Goal: Transaction & Acquisition: Purchase product/service

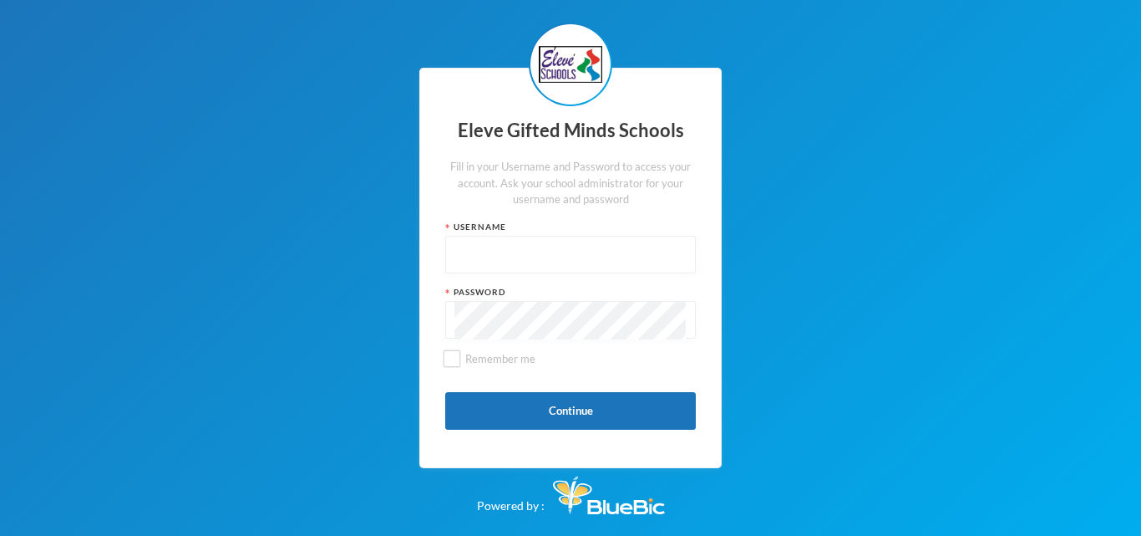
click at [531, 264] on input "text" at bounding box center [570, 255] width 232 height 38
type input "admin"
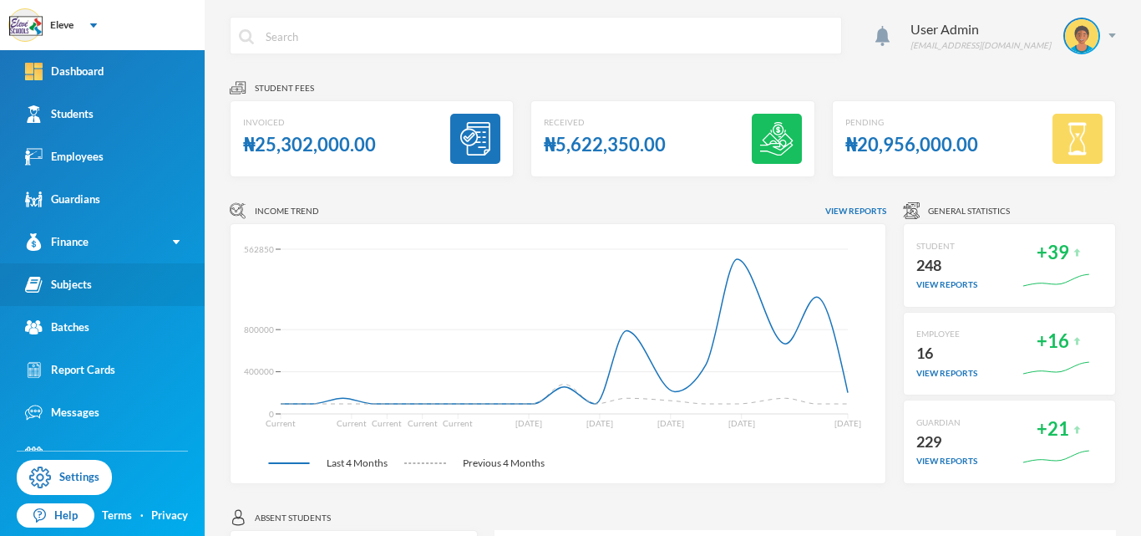
click at [94, 287] on link "Subjects" at bounding box center [102, 284] width 205 height 43
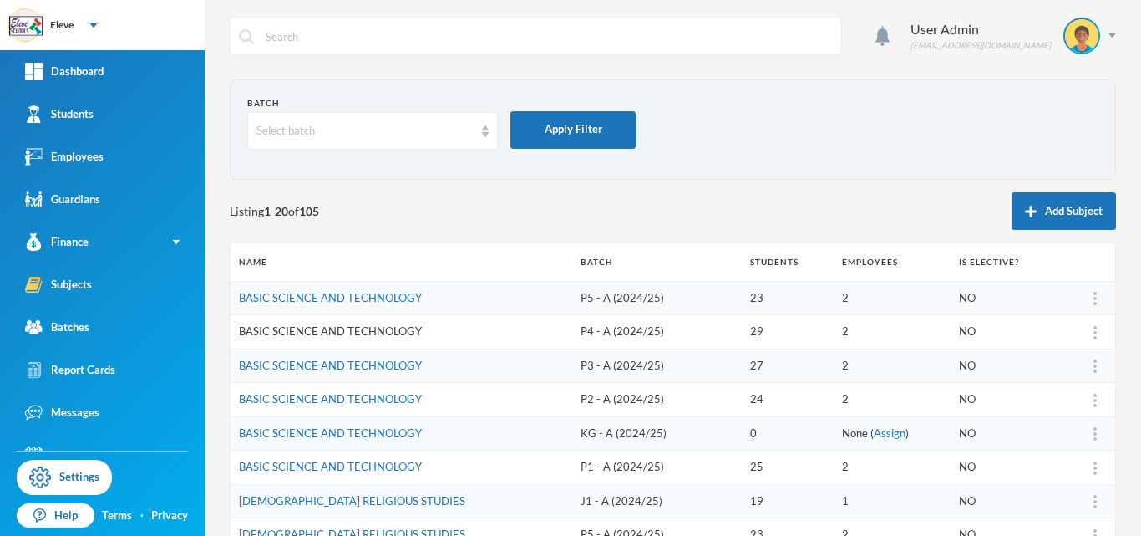
click at [404, 334] on link "BASIC SCIENCE AND TECHNOLOGY" at bounding box center [330, 330] width 183 height 13
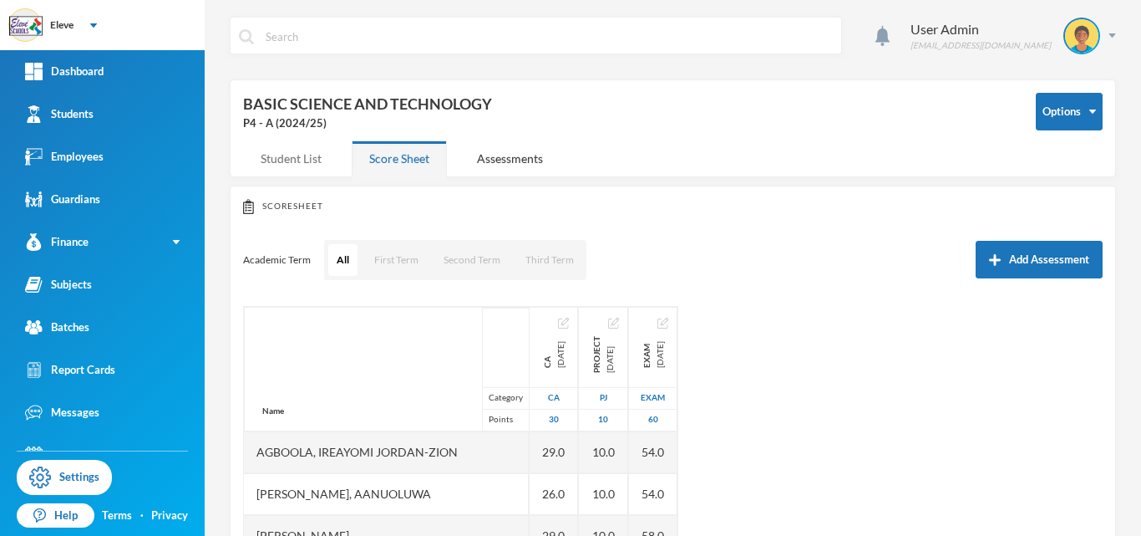
click at [287, 160] on div "Student List" at bounding box center [291, 158] width 96 height 36
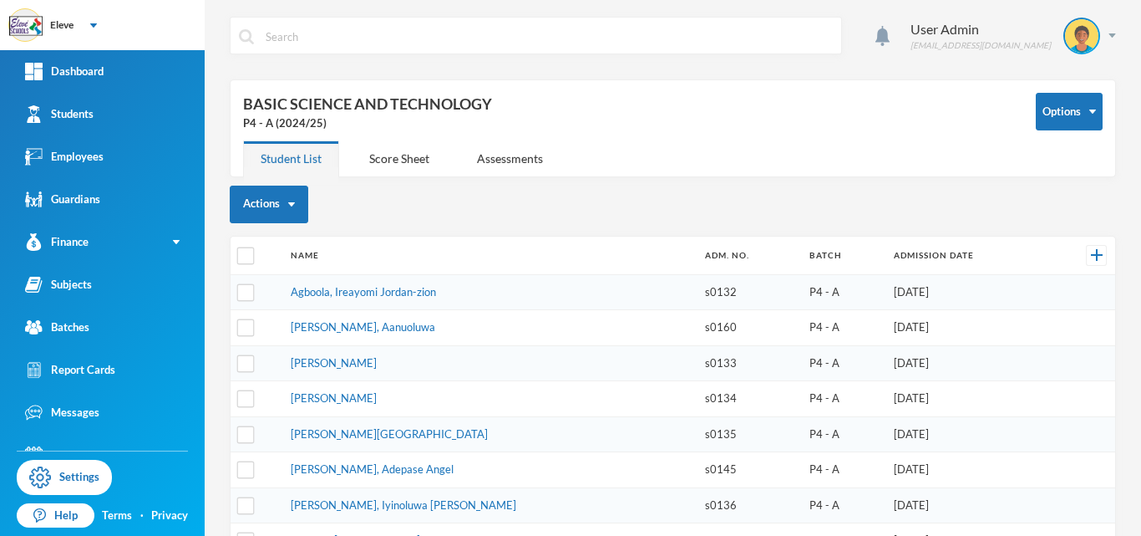
click at [969, 333] on td "[DATE]" at bounding box center [968, 328] width 165 height 36
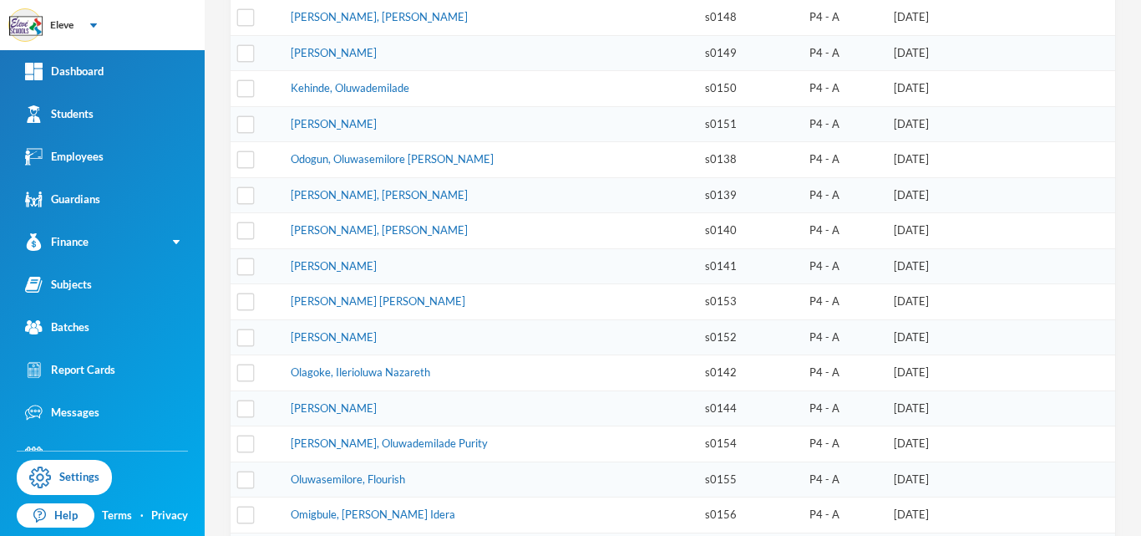
scroll to position [668, 0]
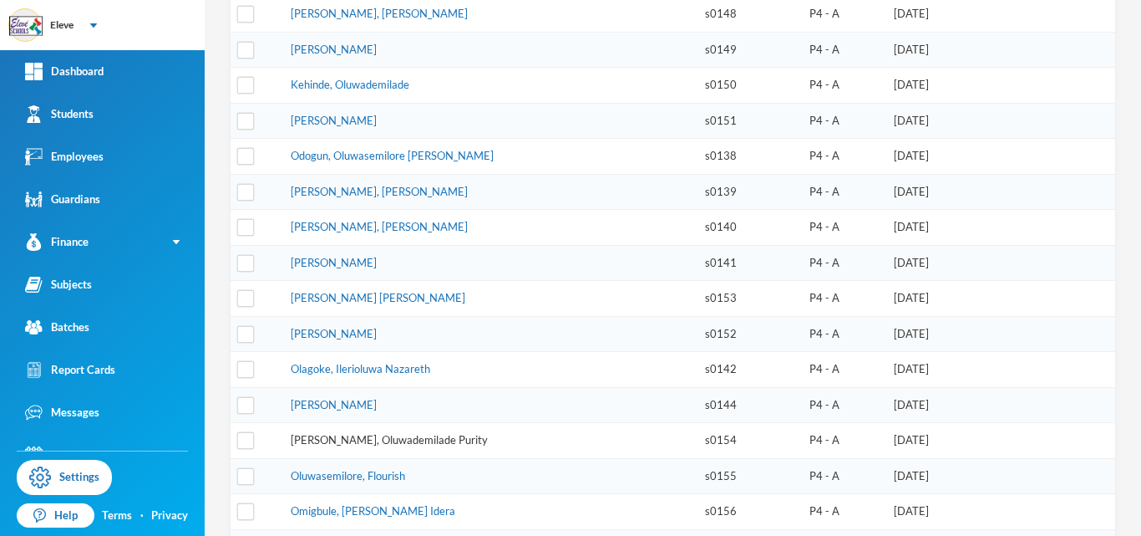
click at [374, 433] on link "[PERSON_NAME], Oluwademilade Purity" at bounding box center [389, 439] width 197 height 13
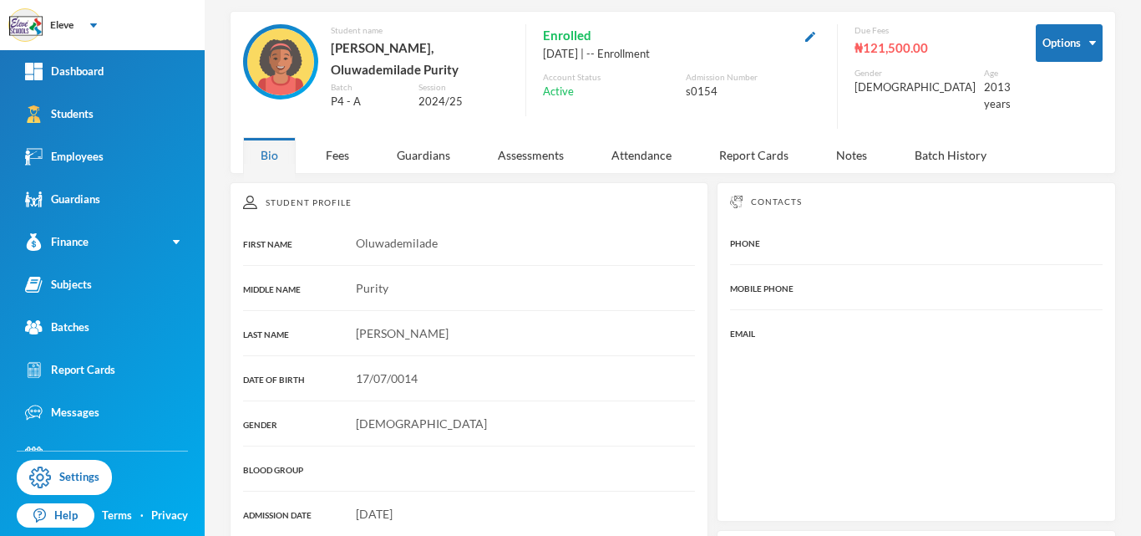
scroll to position [297, 0]
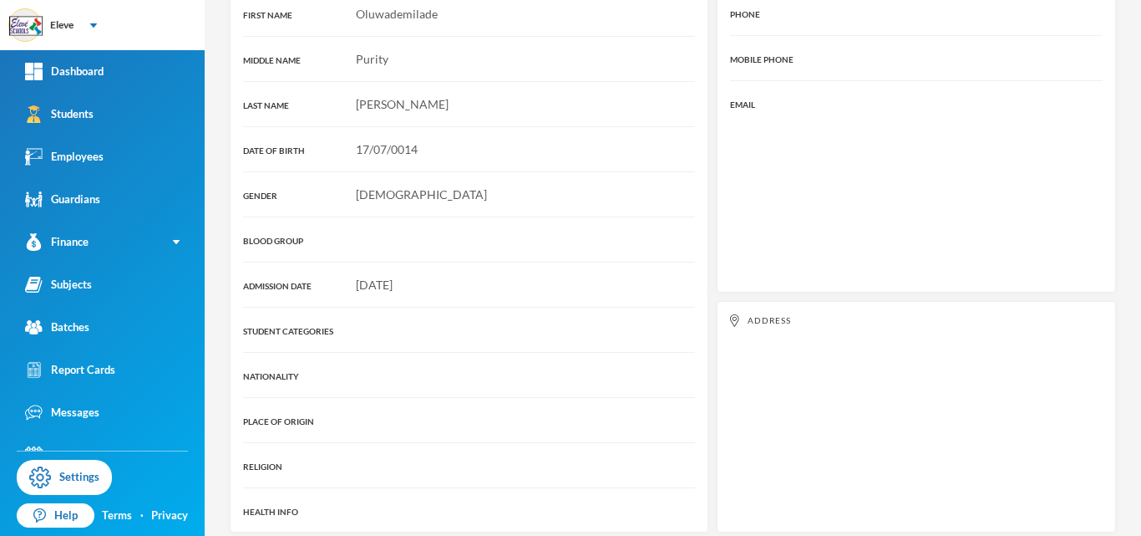
click at [496, 300] on div "Student Profile FIRST NAME Oluwademilade MIDDLE NAME Purity LAST NAME [PERSON_N…" at bounding box center [469, 242] width 479 height 579
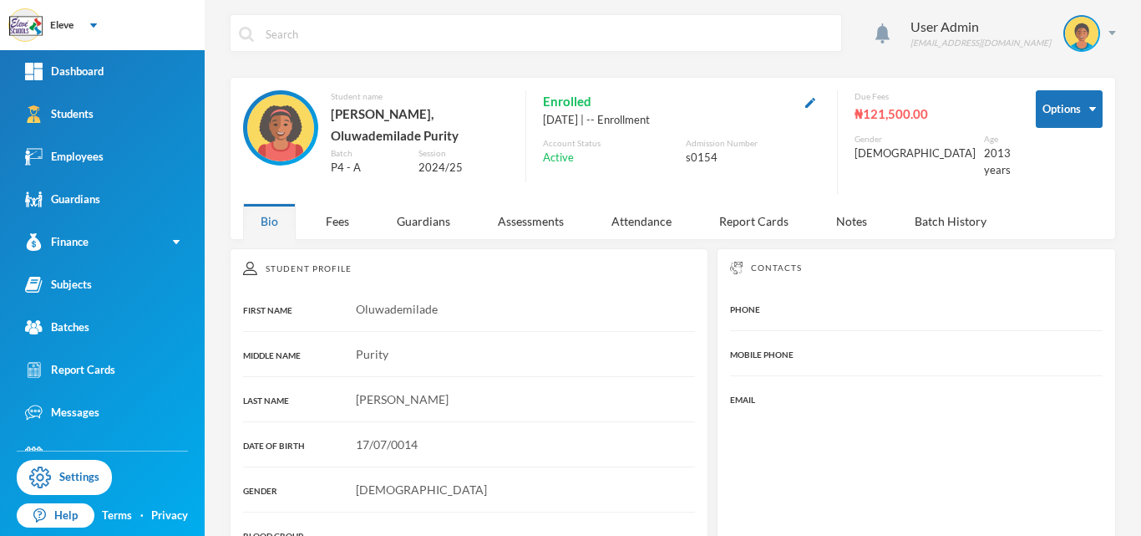
scroll to position [0, 0]
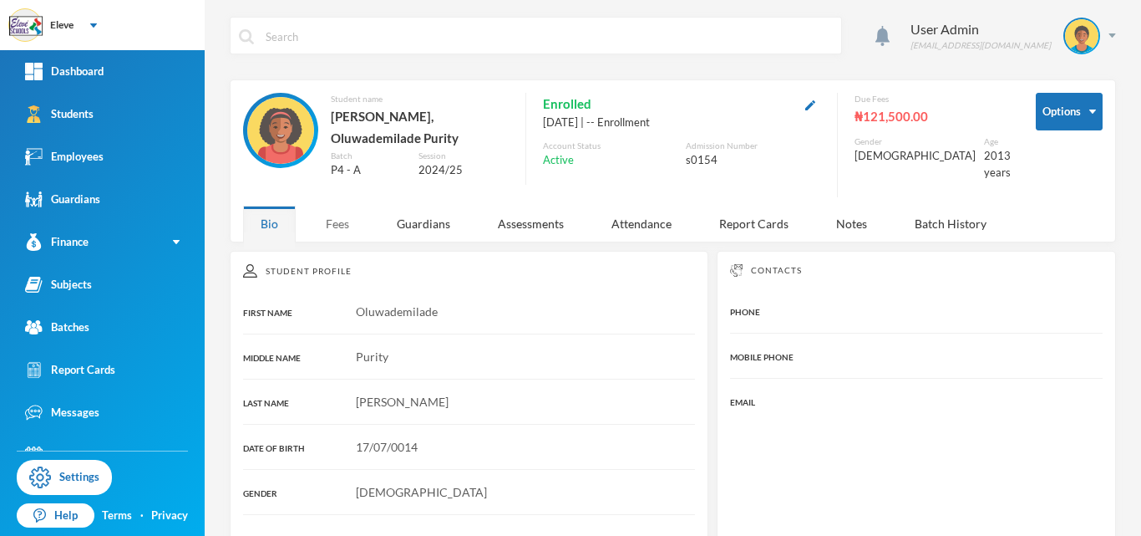
click at [343, 216] on div "Fees" at bounding box center [337, 224] width 58 height 36
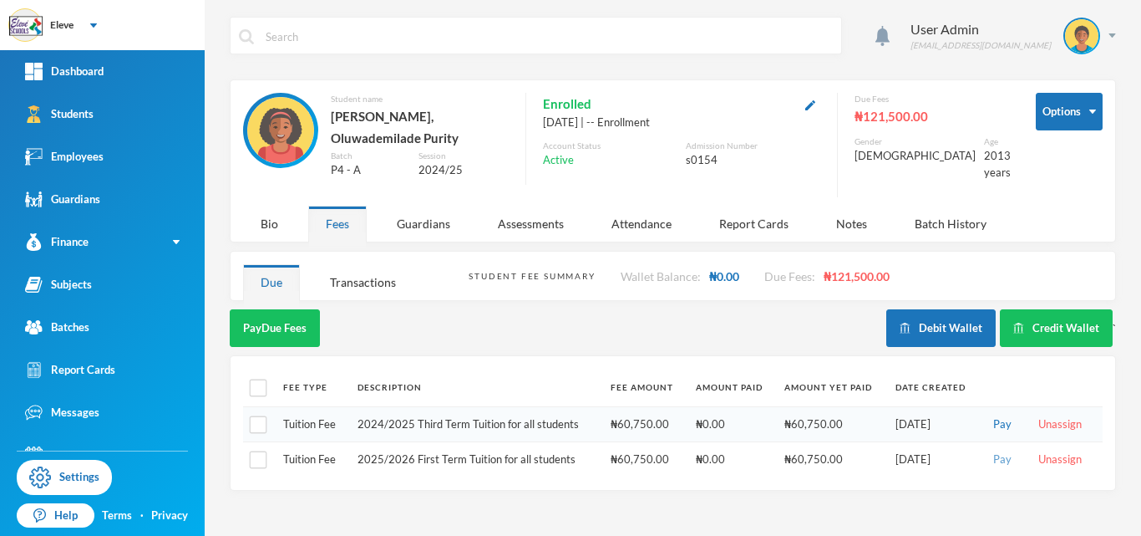
click at [1006, 450] on button "Pay" at bounding box center [1002, 459] width 28 height 18
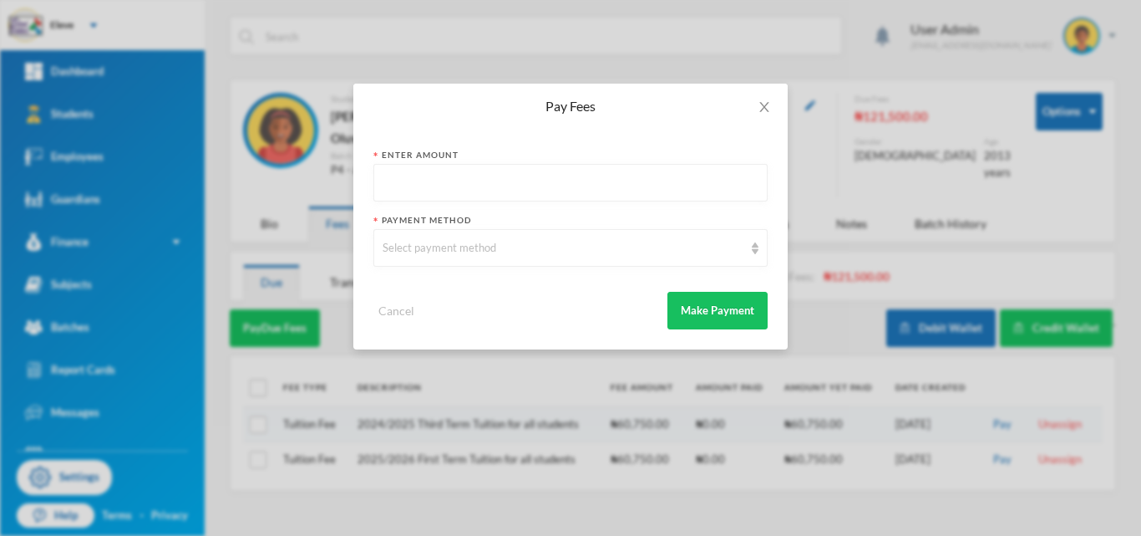
click at [528, 176] on input "text" at bounding box center [571, 184] width 376 height 38
type input "60750"
click at [531, 255] on div "Select payment method" at bounding box center [563, 248] width 361 height 17
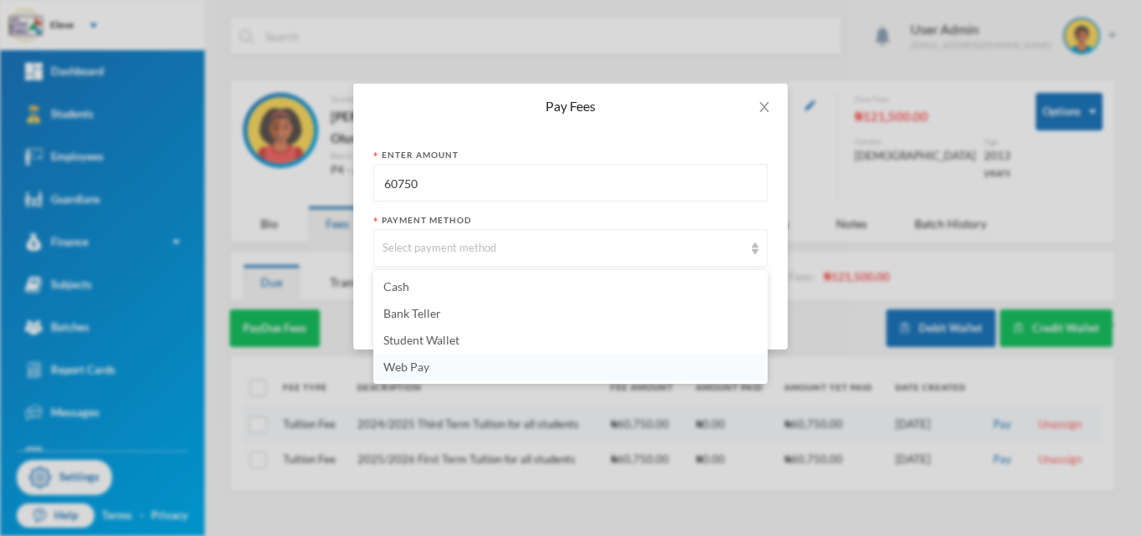
click at [394, 367] on span "Web Pay" at bounding box center [406, 366] width 46 height 14
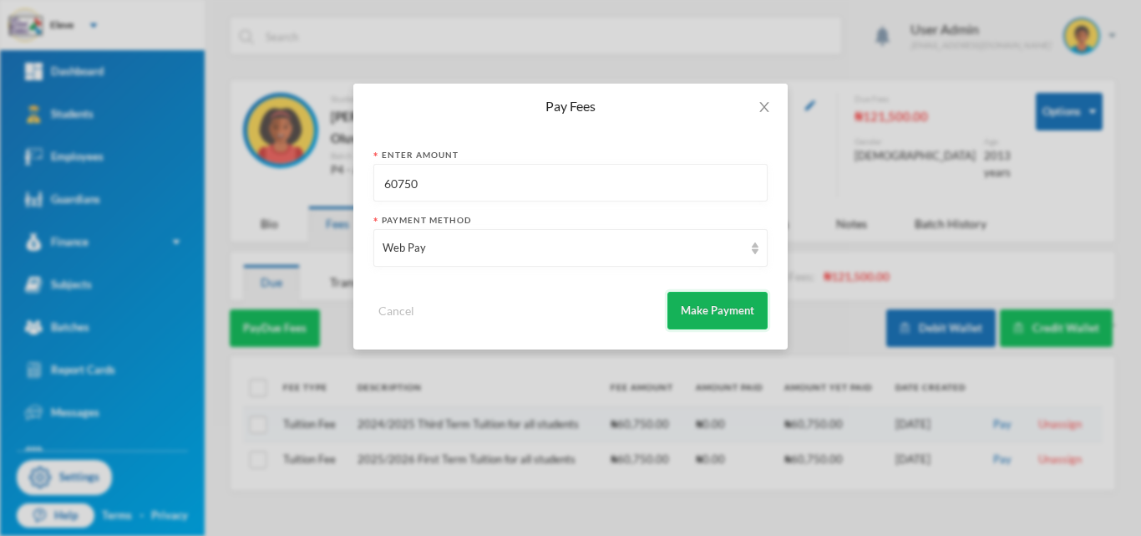
click at [711, 317] on button "Make Payment" at bounding box center [718, 311] width 100 height 38
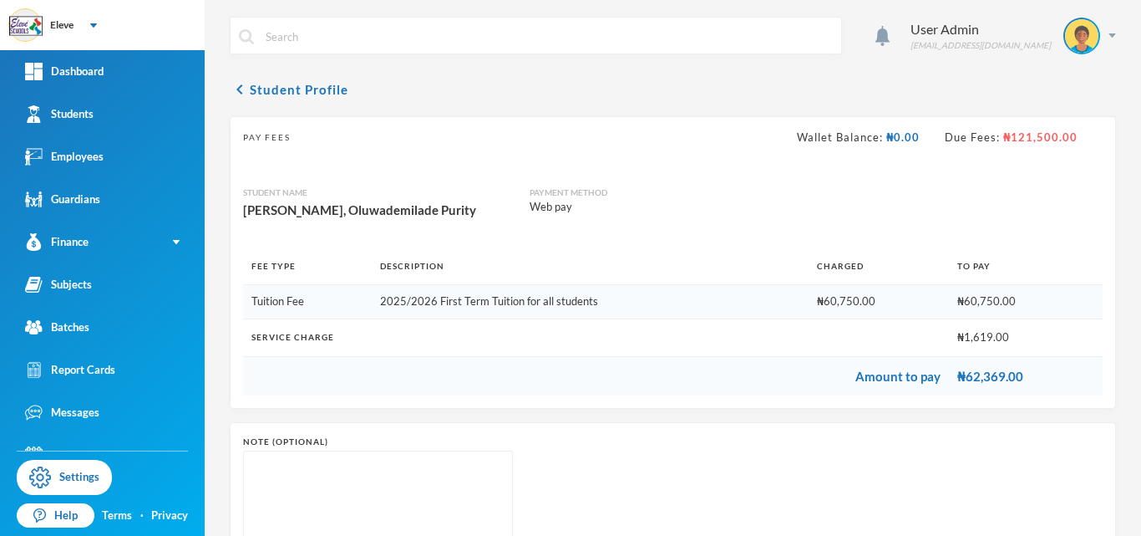
click at [835, 422] on div "Note (optional)" at bounding box center [673, 504] width 886 height 164
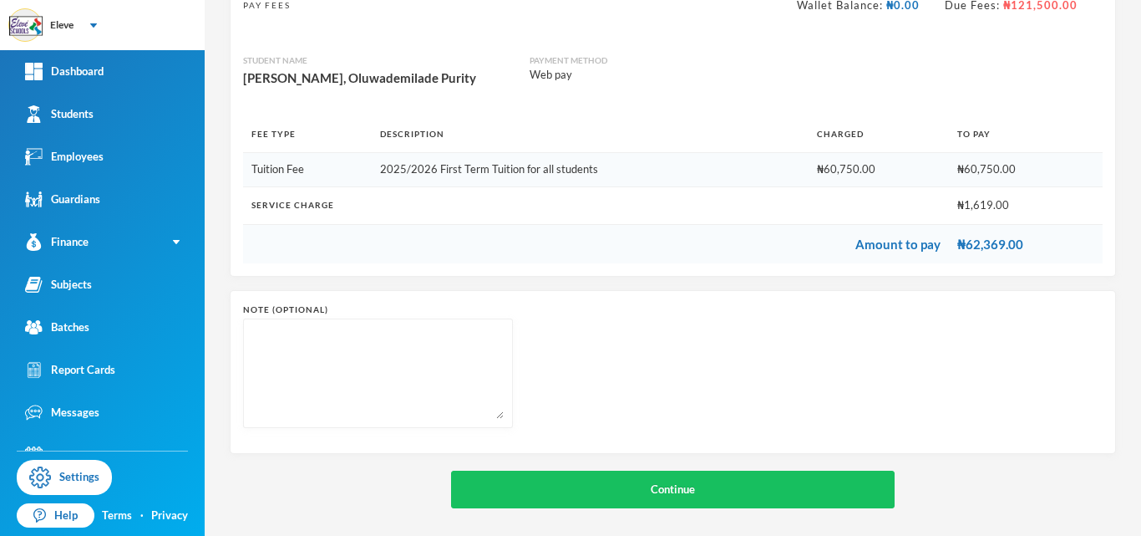
scroll to position [138, 0]
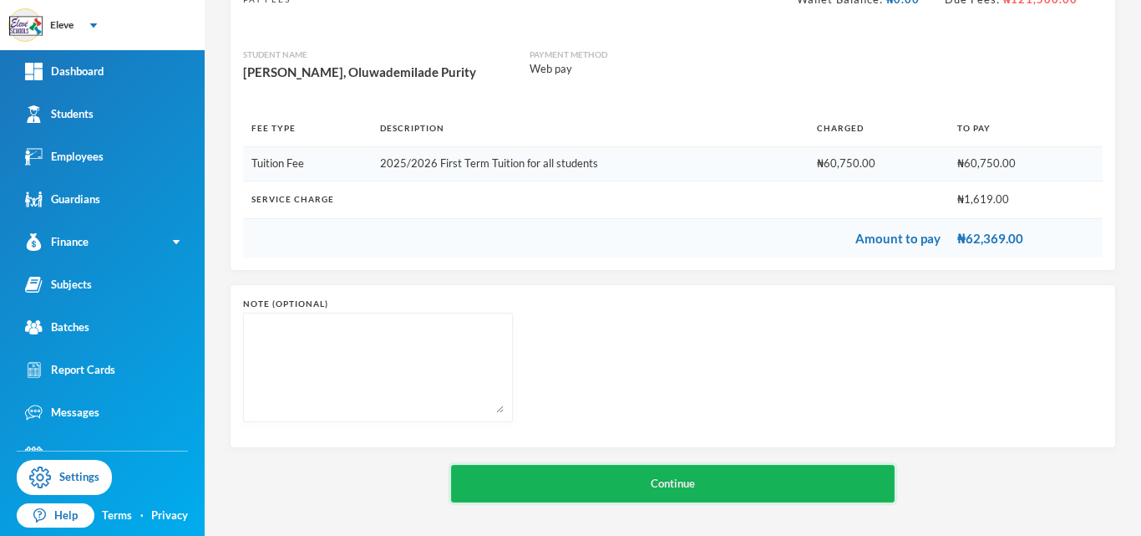
click at [709, 493] on button "Continue" at bounding box center [673, 484] width 444 height 38
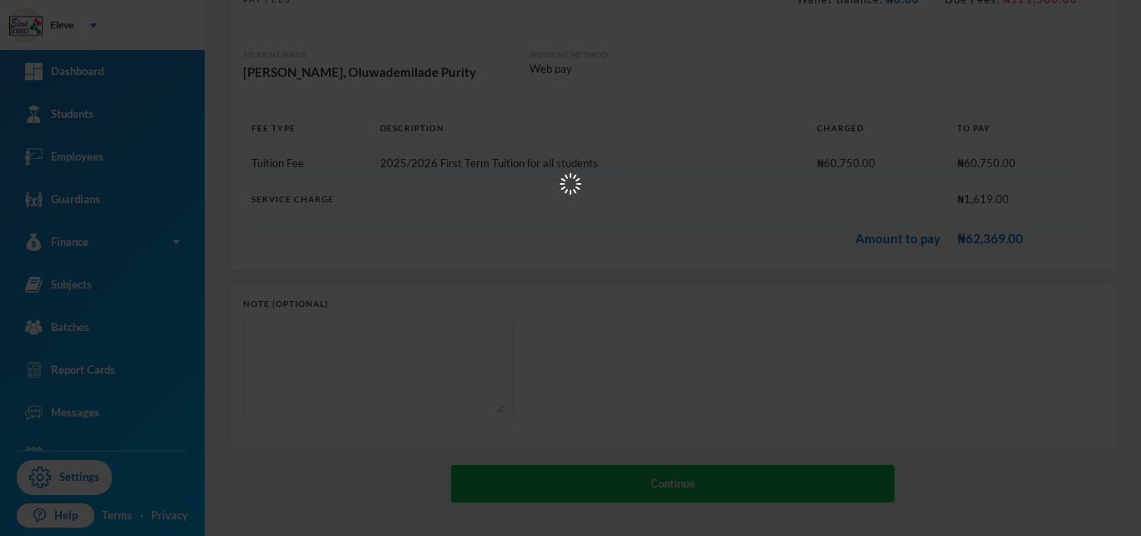
scroll to position [0, 0]
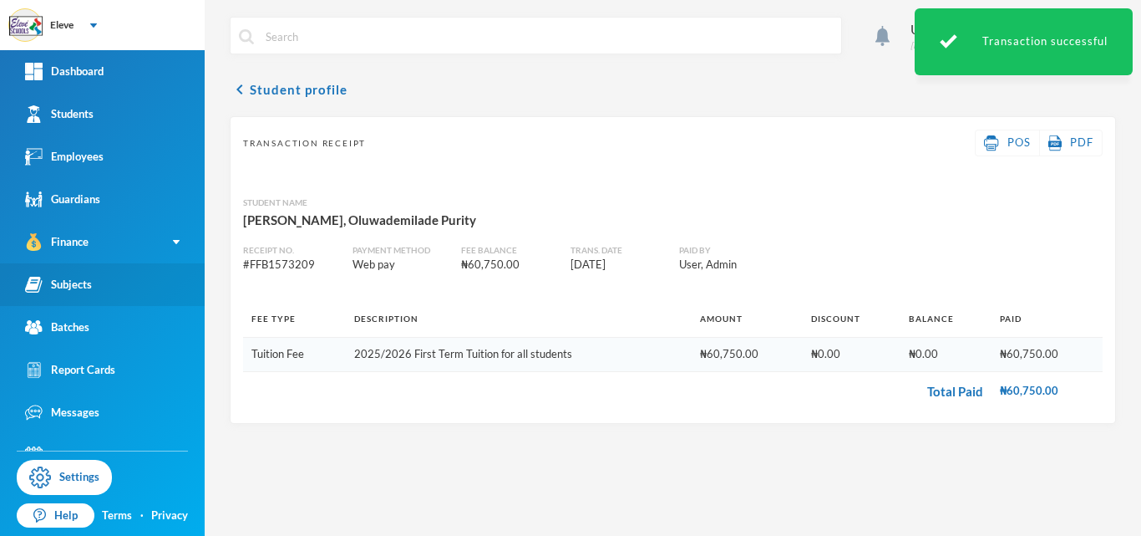
click at [92, 293] on link "Subjects" at bounding box center [102, 284] width 205 height 43
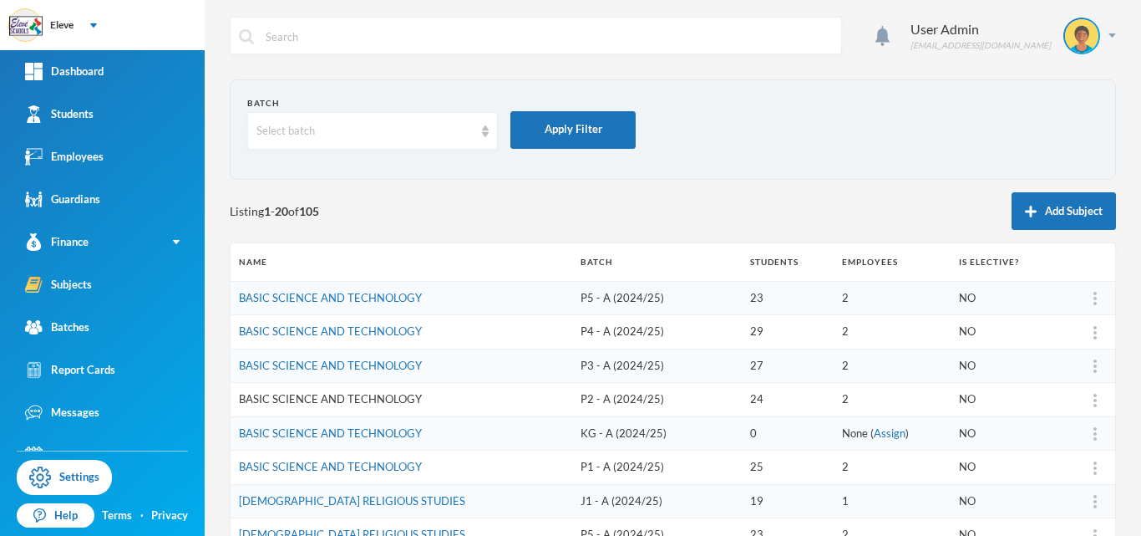
click at [365, 400] on link "BASIC SCIENCE AND TECHNOLOGY" at bounding box center [330, 398] width 183 height 13
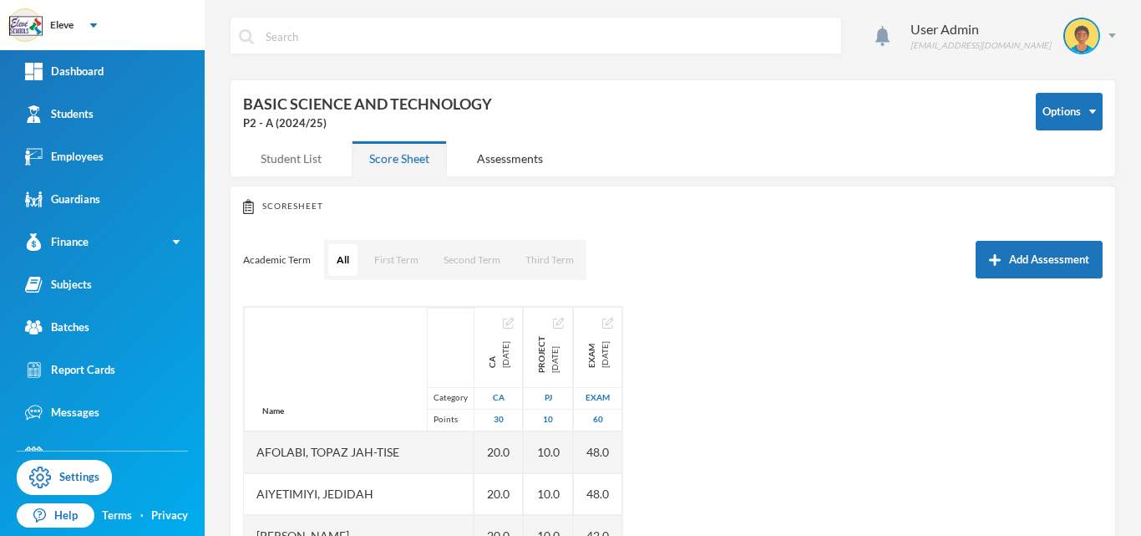
click at [298, 165] on div "Student List" at bounding box center [291, 158] width 96 height 36
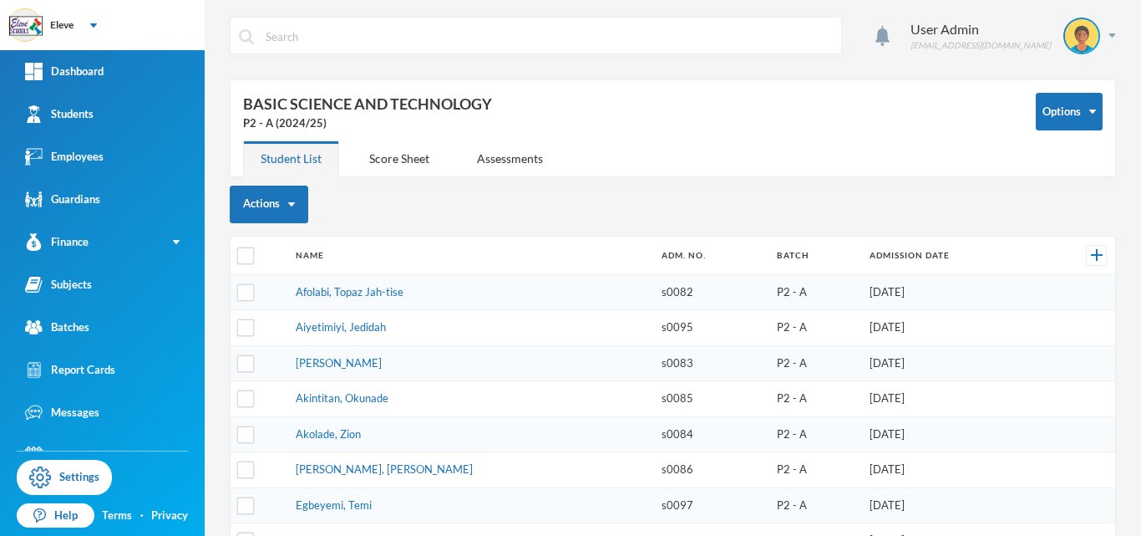
click at [465, 381] on td "Akintitan, Okunade" at bounding box center [470, 399] width 366 height 36
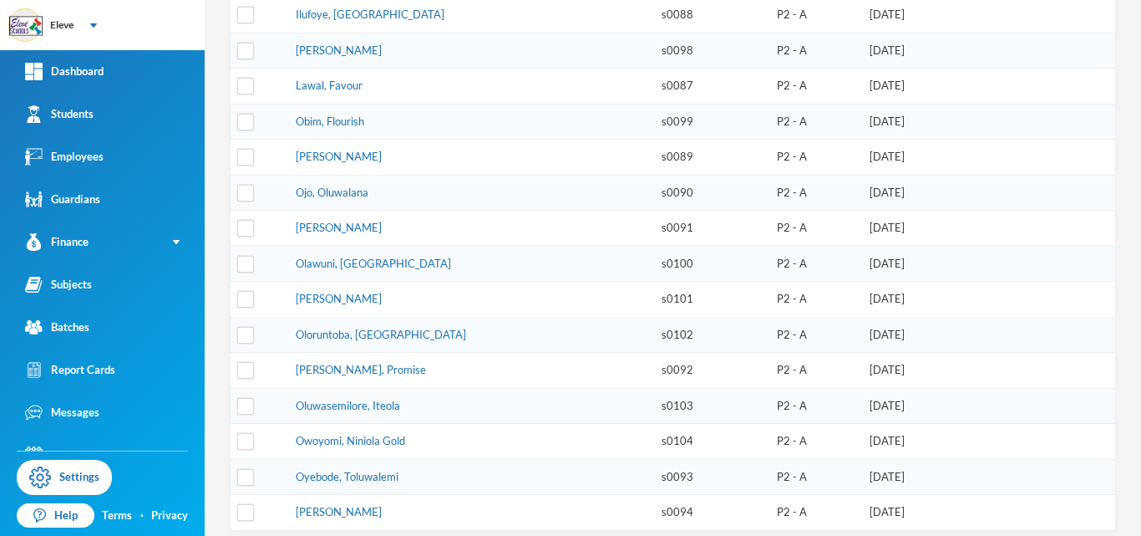
scroll to position [597, 0]
click at [369, 362] on link "[PERSON_NAME], Promise" at bounding box center [361, 368] width 130 height 13
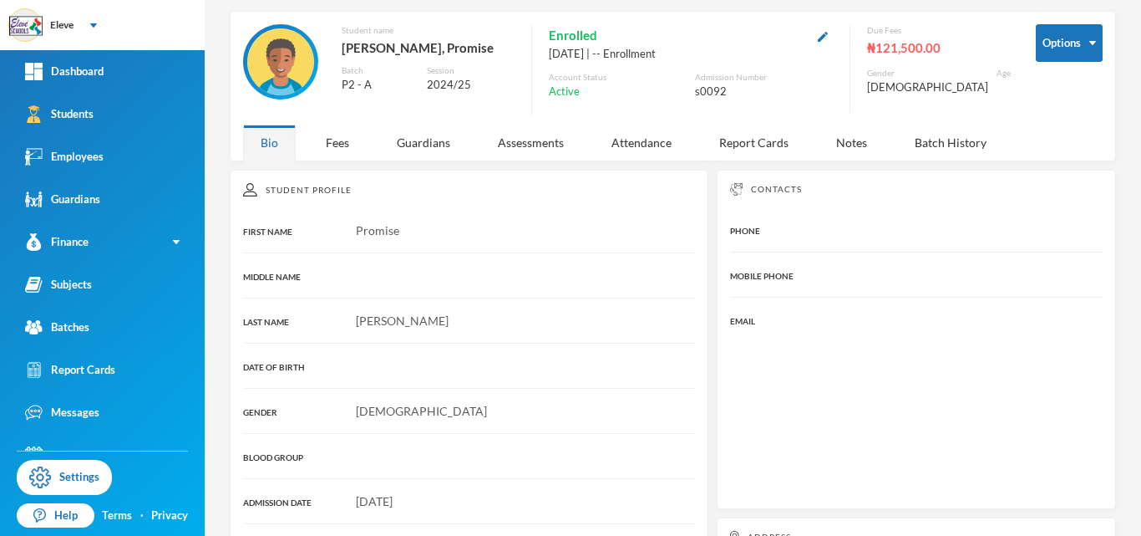
scroll to position [297, 0]
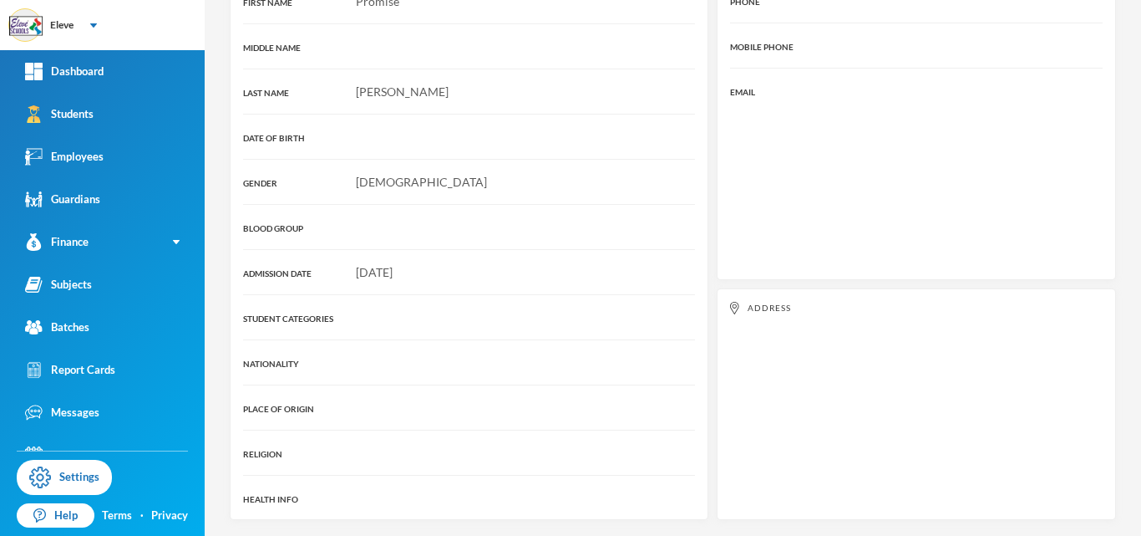
click at [444, 149] on div "Student Profile FIRST NAME Promise MIDDLE NAME LAST NAME [PERSON_NAME] DATE OF …" at bounding box center [469, 230] width 479 height 579
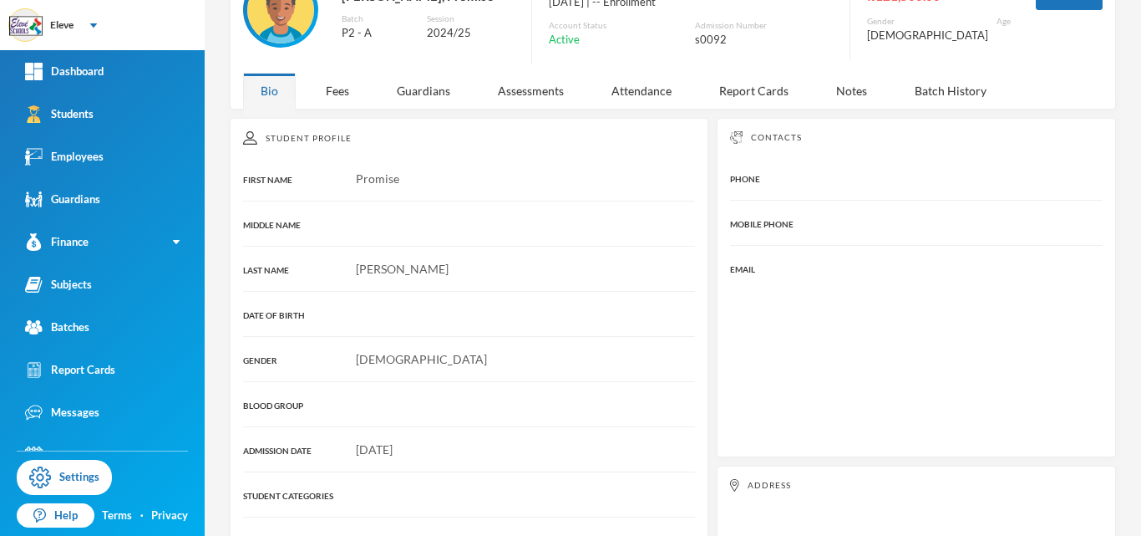
scroll to position [97, 0]
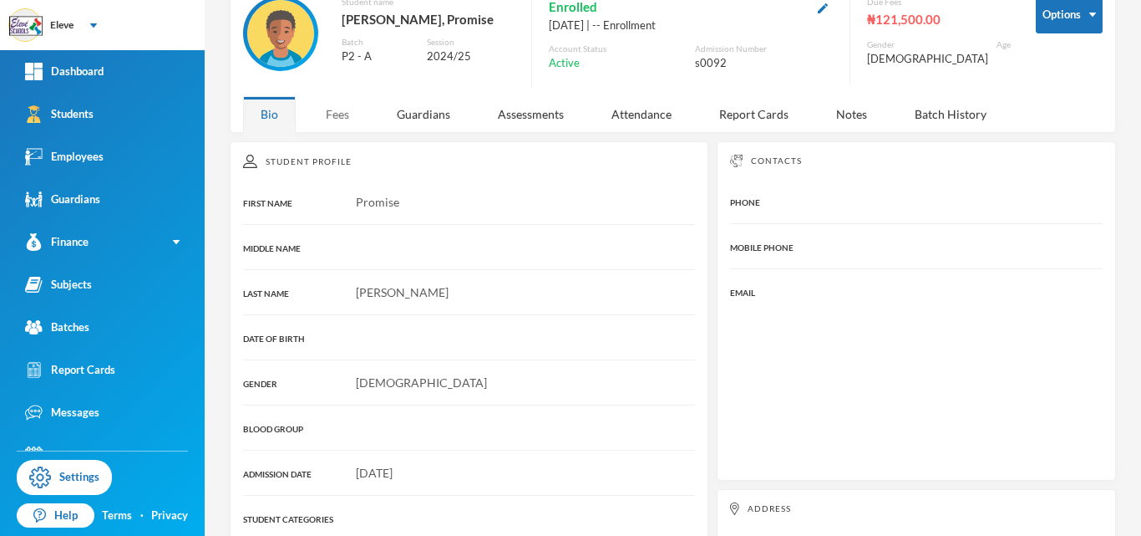
click at [341, 119] on div "Fees" at bounding box center [337, 114] width 58 height 36
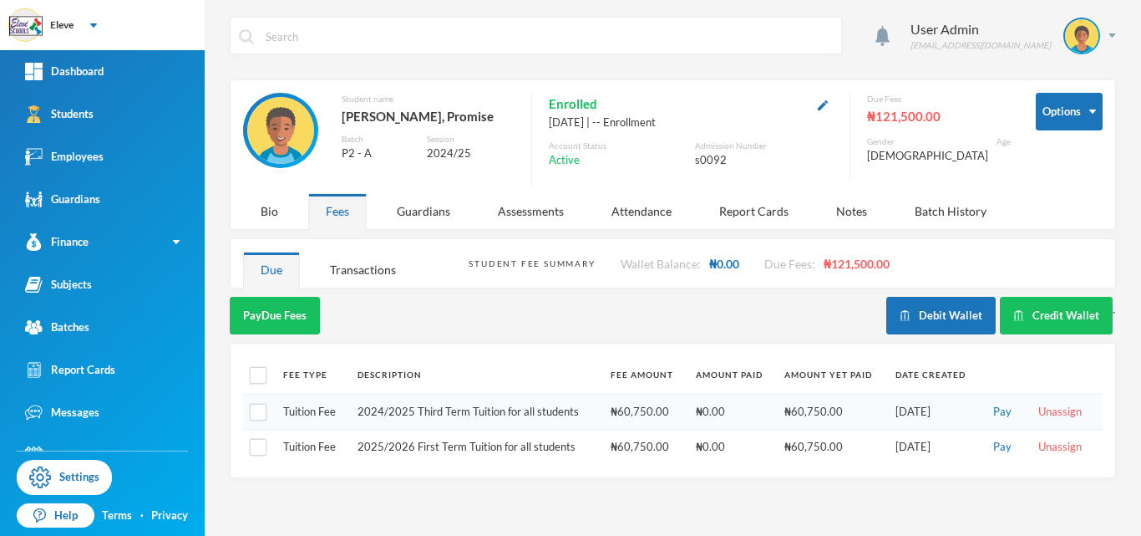
scroll to position [0, 0]
click at [1003, 450] on button "Pay" at bounding box center [1002, 447] width 28 height 18
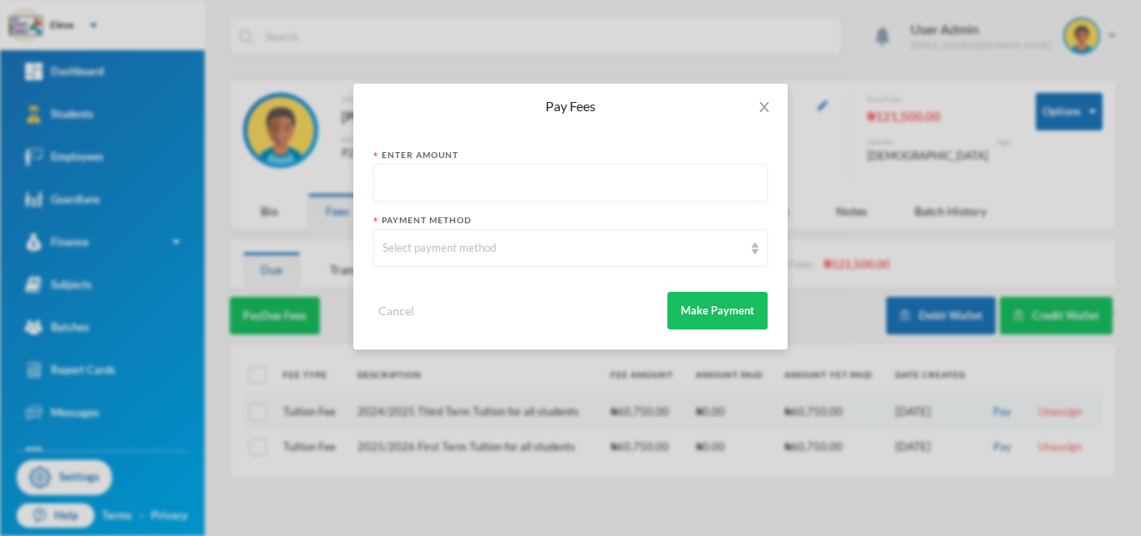
click at [685, 193] on input "text" at bounding box center [571, 184] width 376 height 38
type input "60750"
click at [629, 258] on div "Select payment method" at bounding box center [570, 248] width 394 height 38
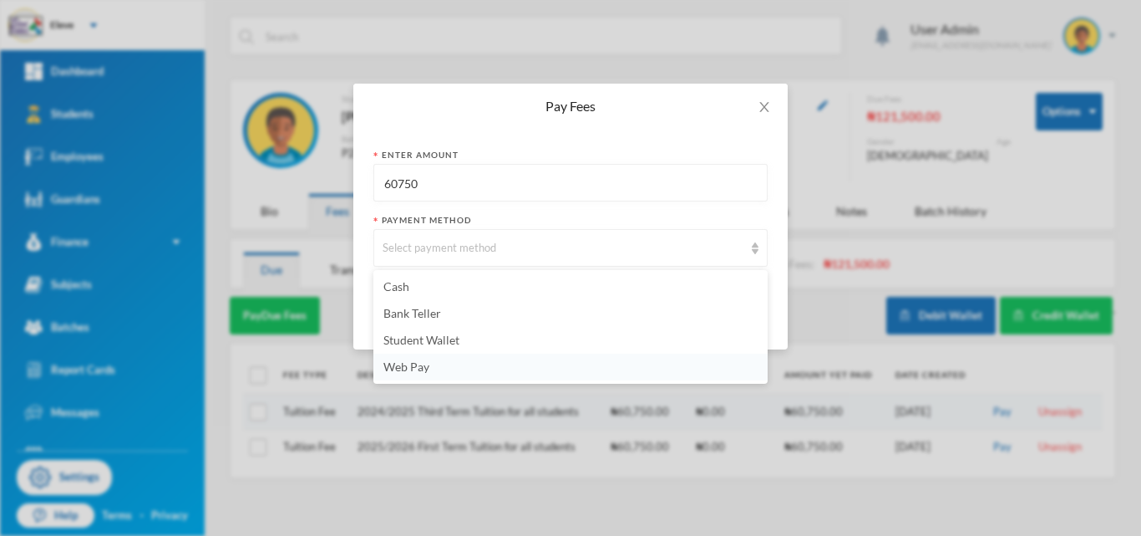
click at [424, 369] on span "Web Pay" at bounding box center [406, 366] width 46 height 14
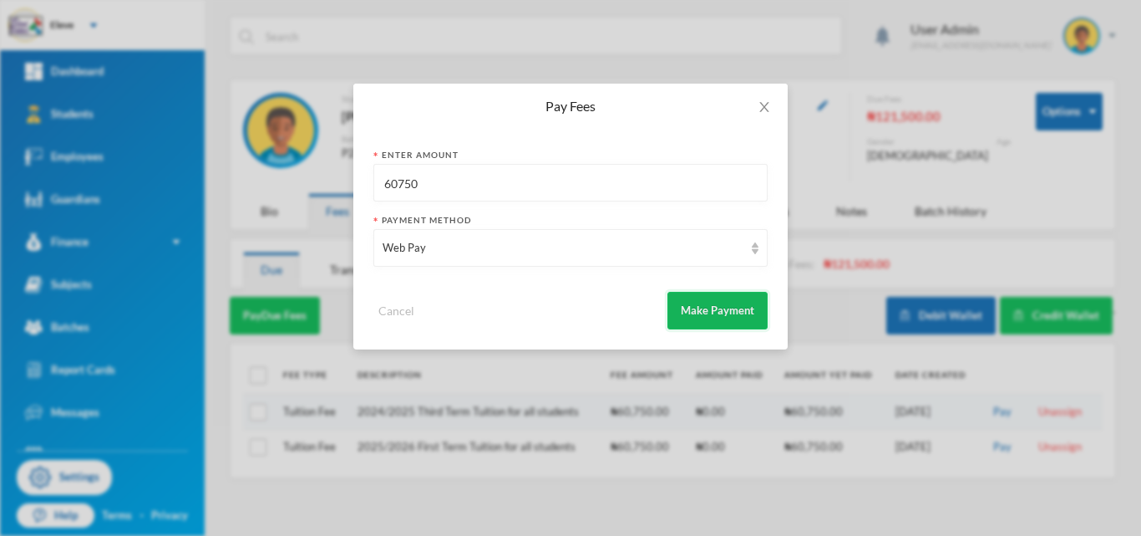
click at [709, 319] on button "Make Payment" at bounding box center [718, 311] width 100 height 38
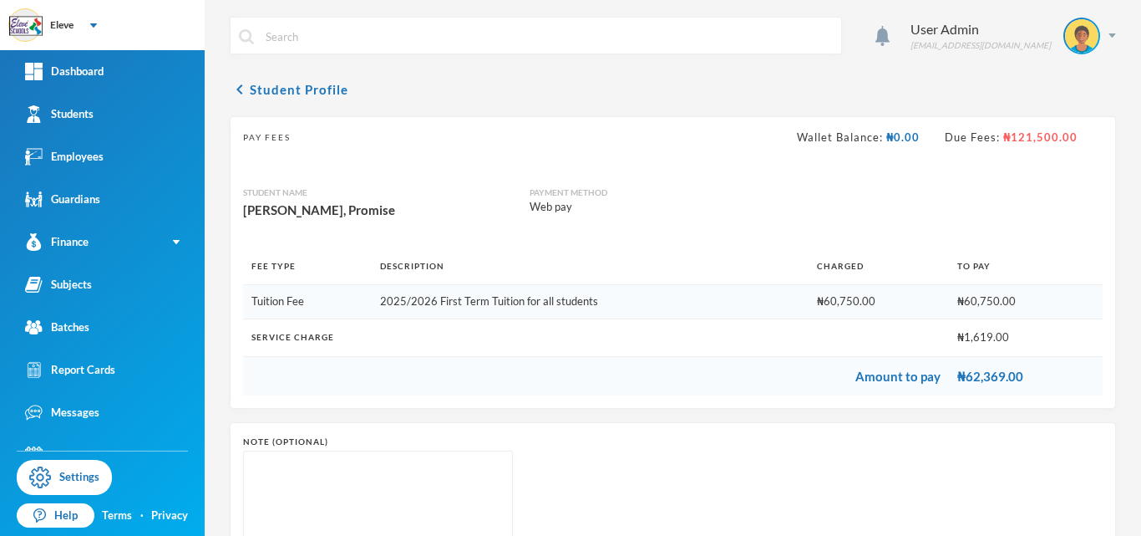
click at [820, 300] on td "₦60,750.00" at bounding box center [879, 302] width 140 height 34
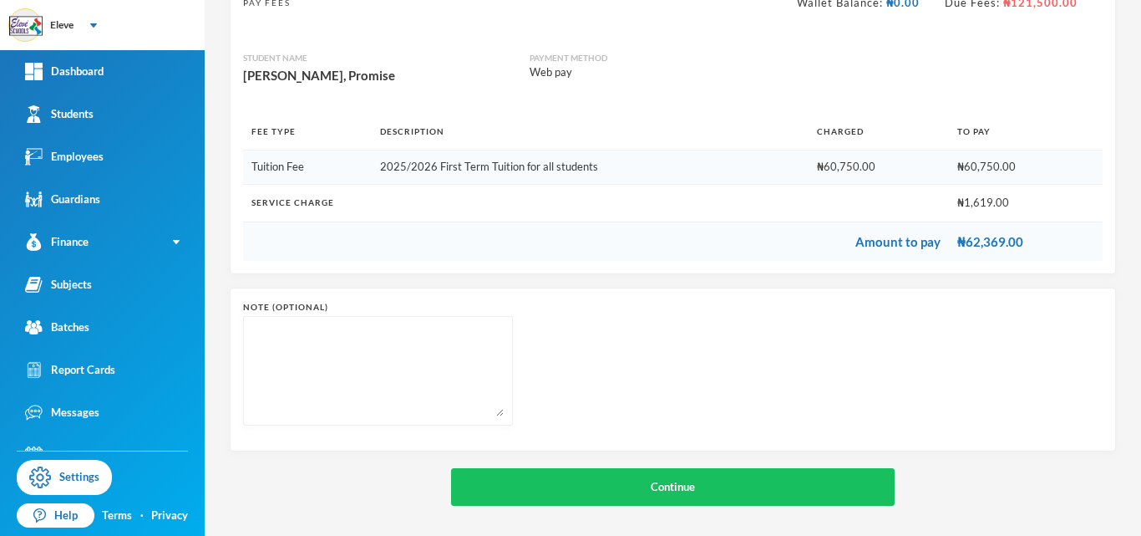
scroll to position [138, 0]
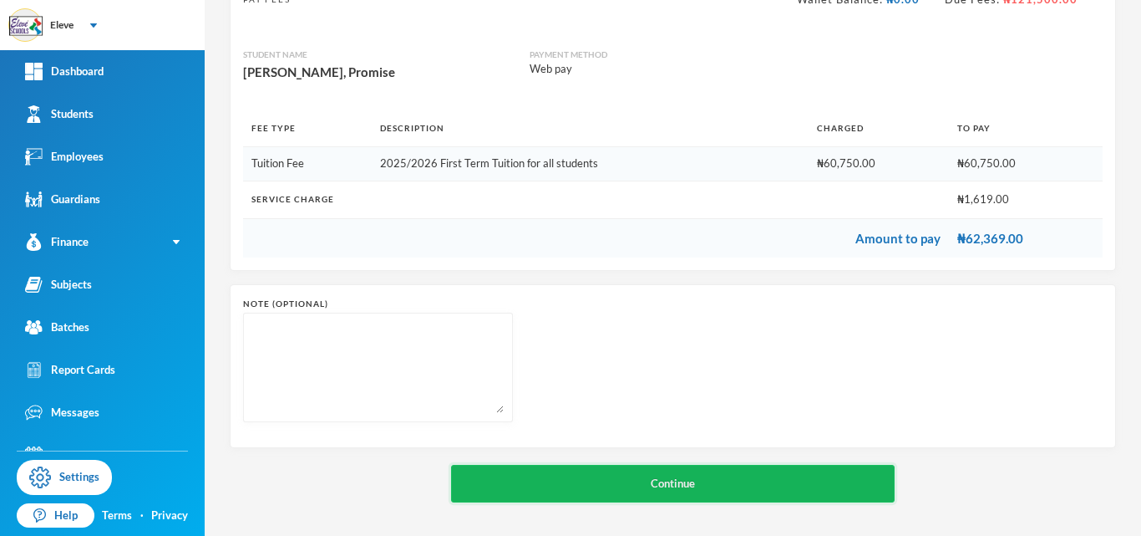
click at [687, 479] on button "Continue" at bounding box center [673, 484] width 444 height 38
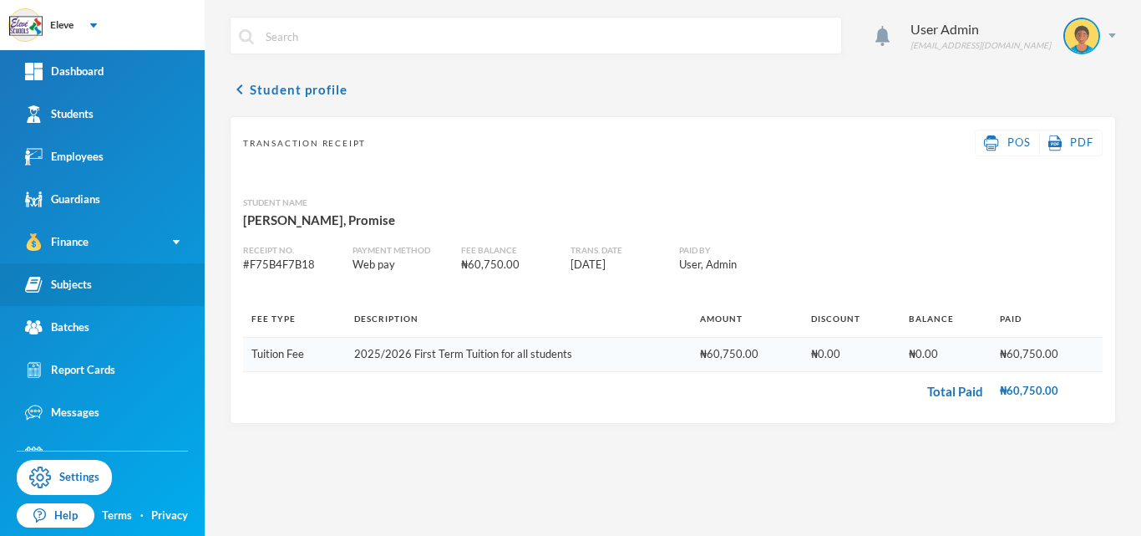
click at [77, 296] on link "Subjects" at bounding box center [102, 284] width 205 height 43
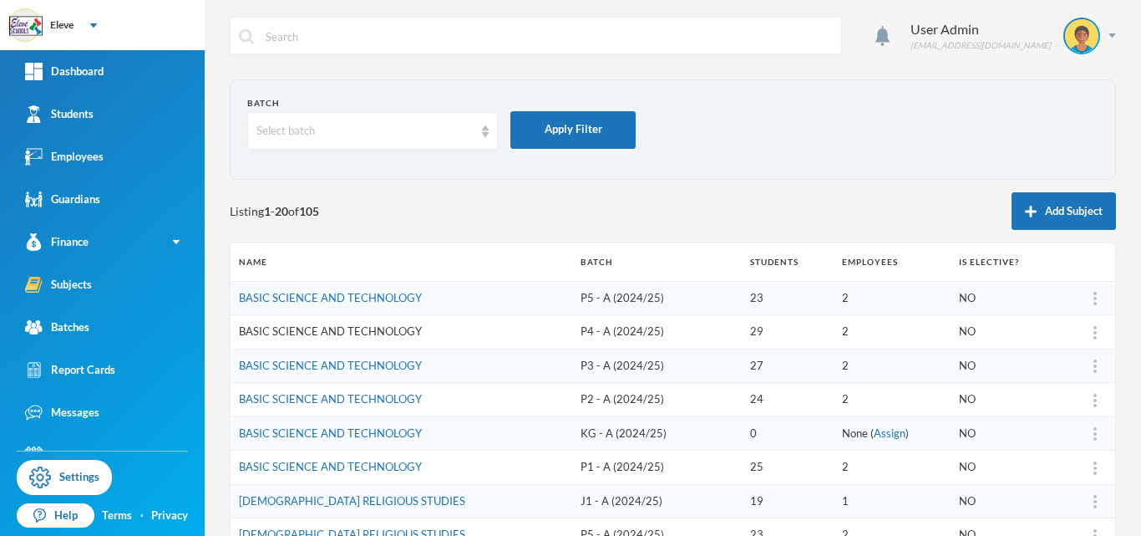
click at [383, 334] on link "BASIC SCIENCE AND TECHNOLOGY" at bounding box center [330, 330] width 183 height 13
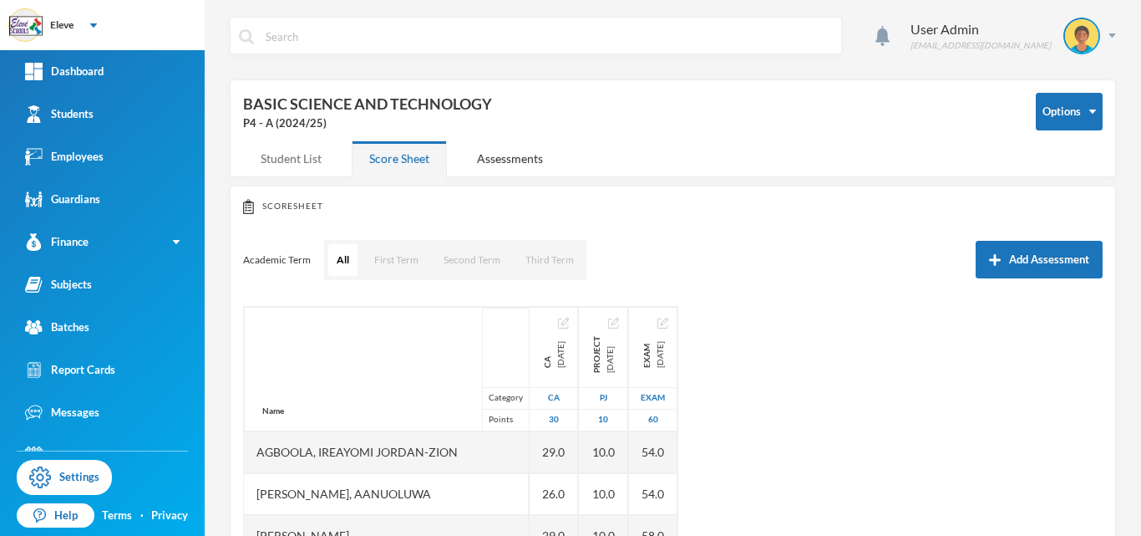
click at [291, 160] on div "Student List" at bounding box center [291, 158] width 96 height 36
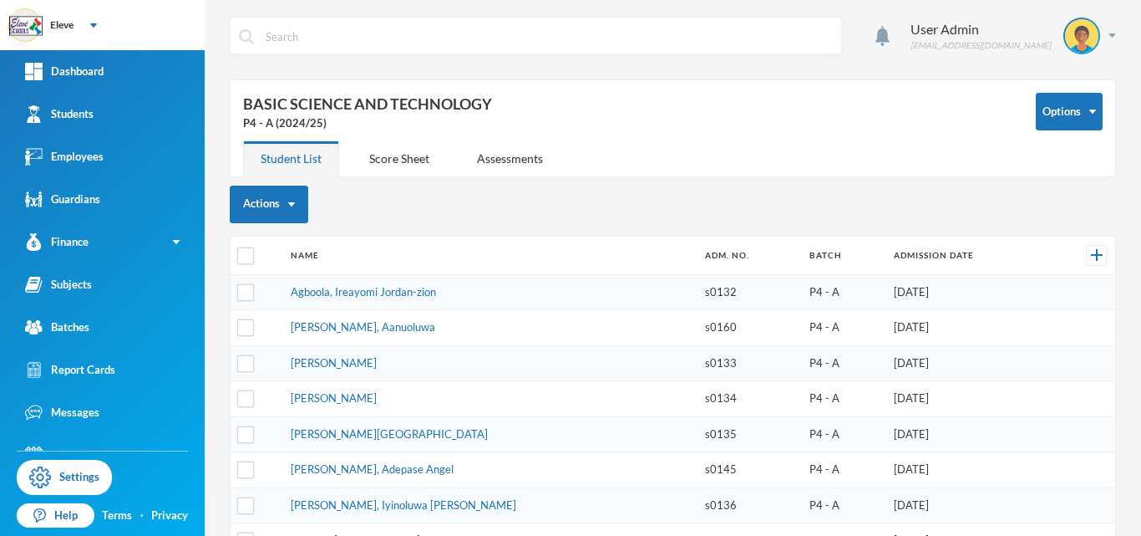
click at [474, 386] on td "[PERSON_NAME]" at bounding box center [489, 399] width 414 height 36
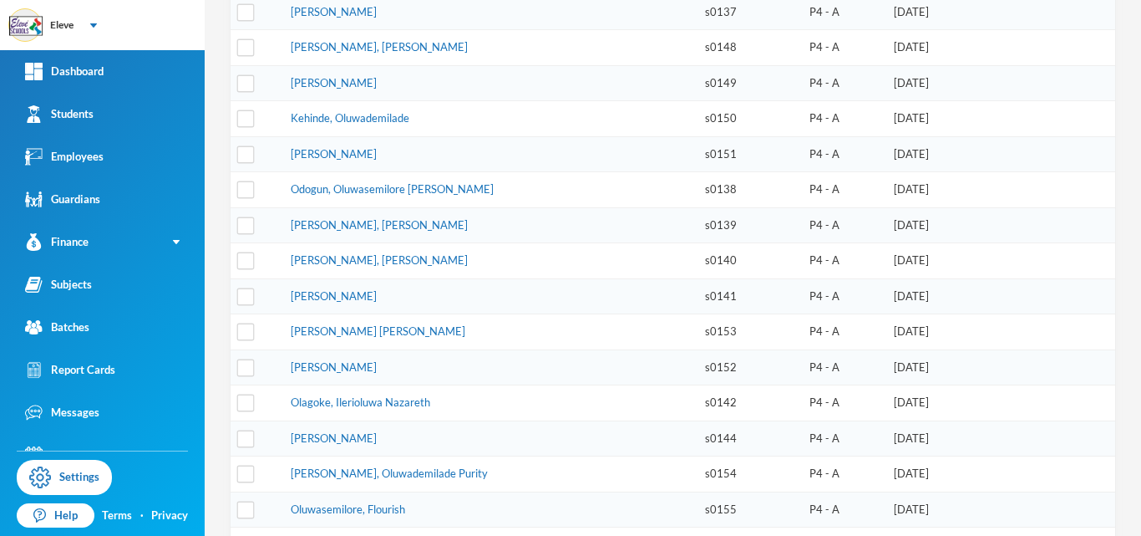
scroll to position [668, 0]
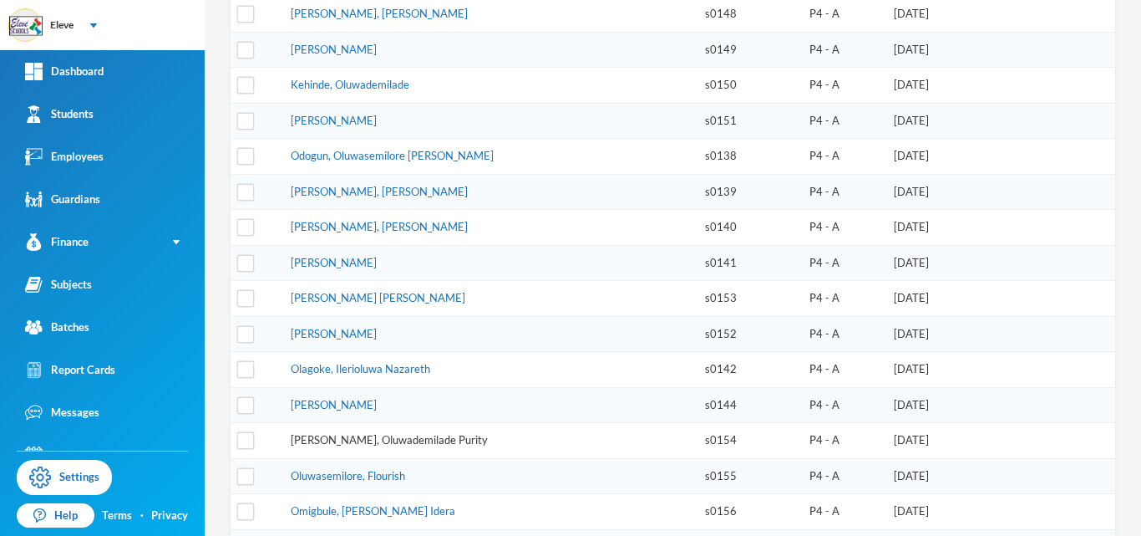
click at [392, 433] on link "[PERSON_NAME], Oluwademilade Purity" at bounding box center [389, 439] width 197 height 13
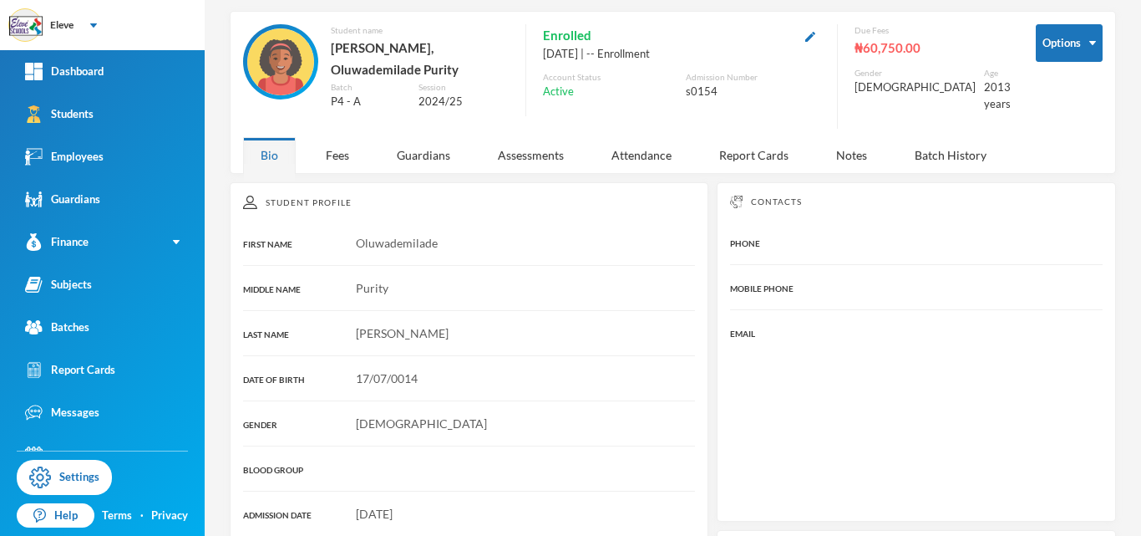
scroll to position [297, 0]
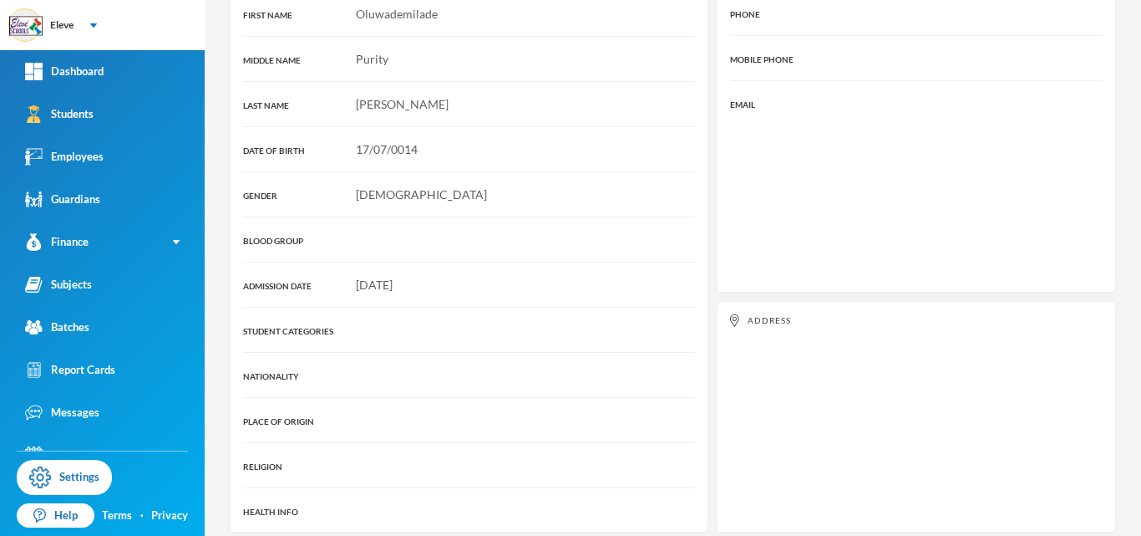
click at [426, 367] on div "NATIONALITY" at bounding box center [469, 375] width 452 height 18
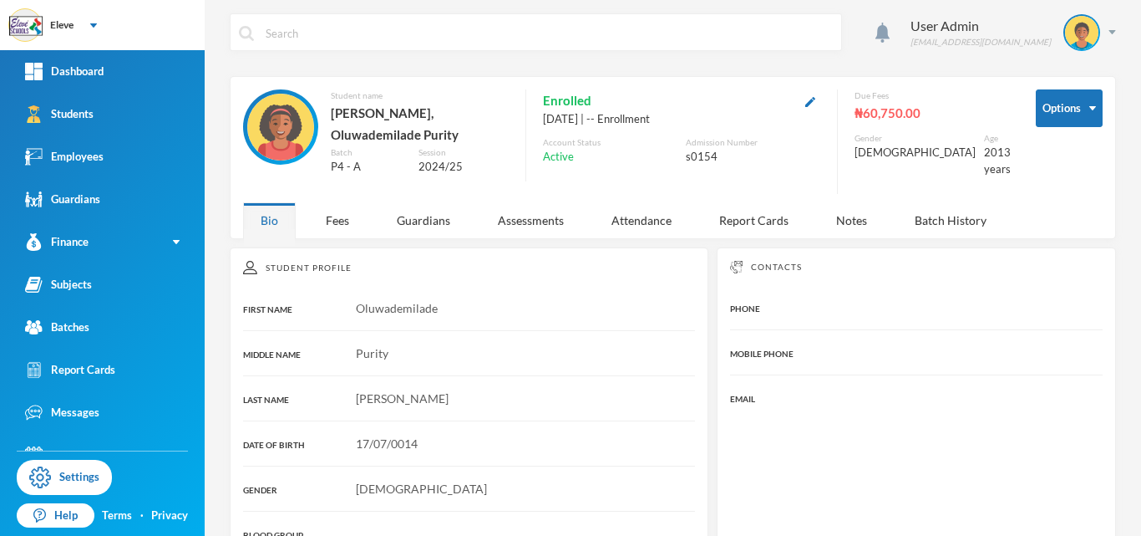
scroll to position [0, 0]
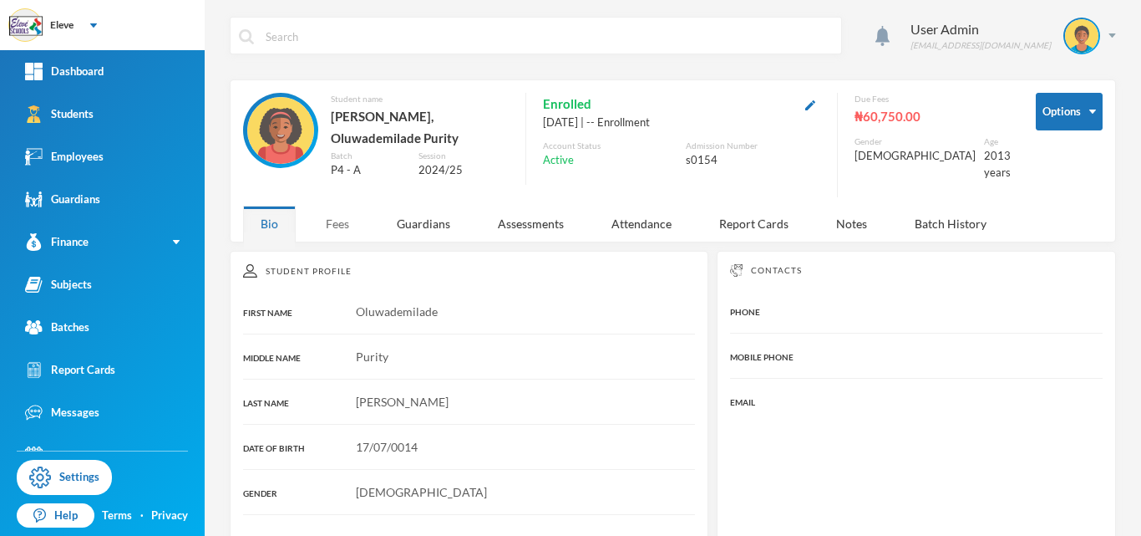
click at [343, 209] on div "Fees" at bounding box center [337, 224] width 58 height 36
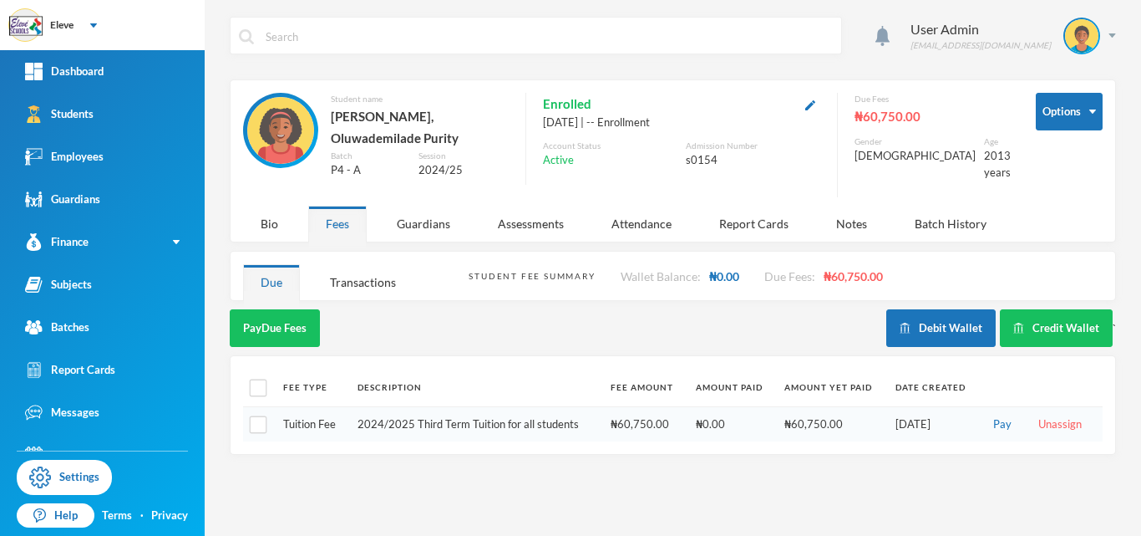
click at [285, 133] on img at bounding box center [280, 130] width 67 height 67
click at [266, 211] on div "Bio" at bounding box center [269, 224] width 53 height 36
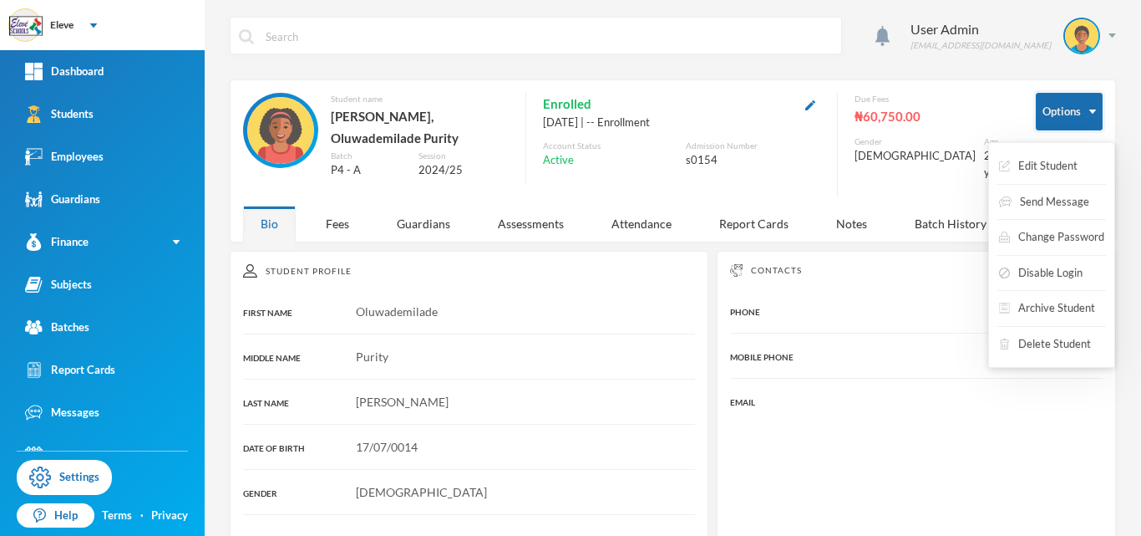
click at [1067, 110] on button "Options" at bounding box center [1069, 112] width 67 height 38
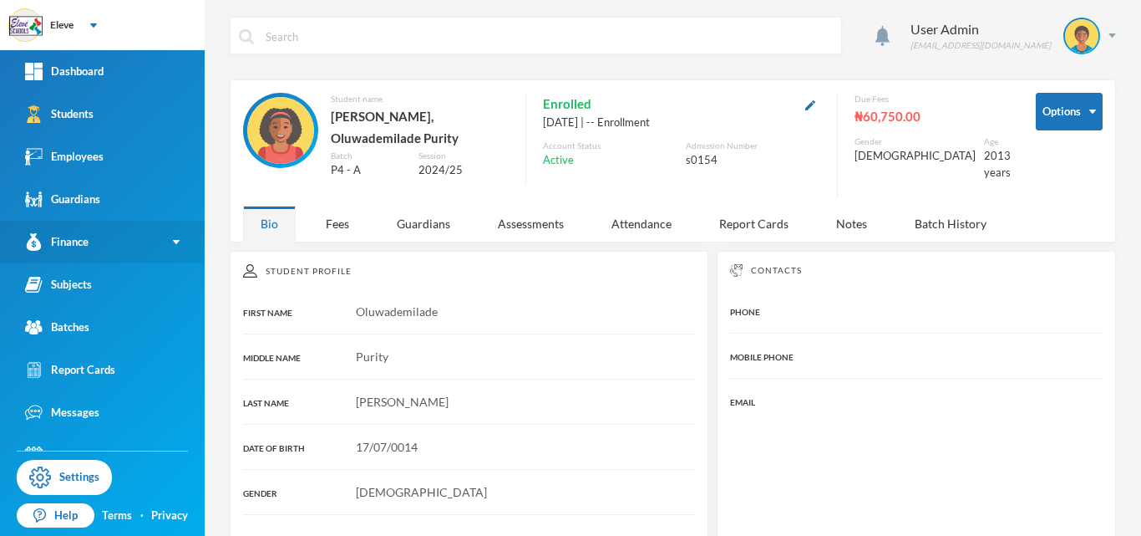
click at [63, 249] on div "Finance" at bounding box center [56, 242] width 63 height 18
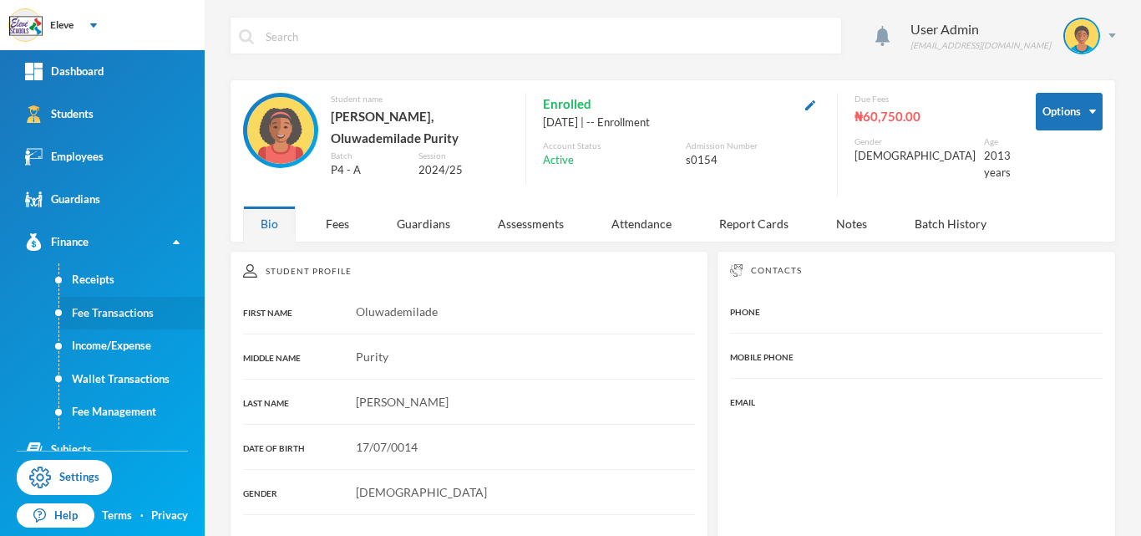
click at [69, 317] on link "Fee Transactions" at bounding box center [131, 313] width 145 height 33
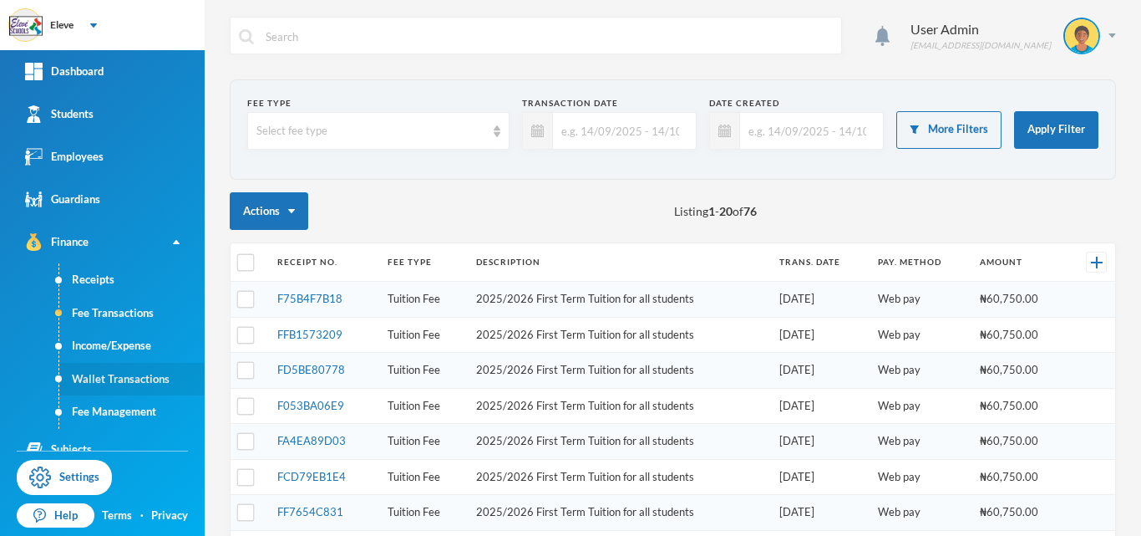
checkbox input "false"
click at [89, 416] on link "Fee Management" at bounding box center [131, 411] width 145 height 33
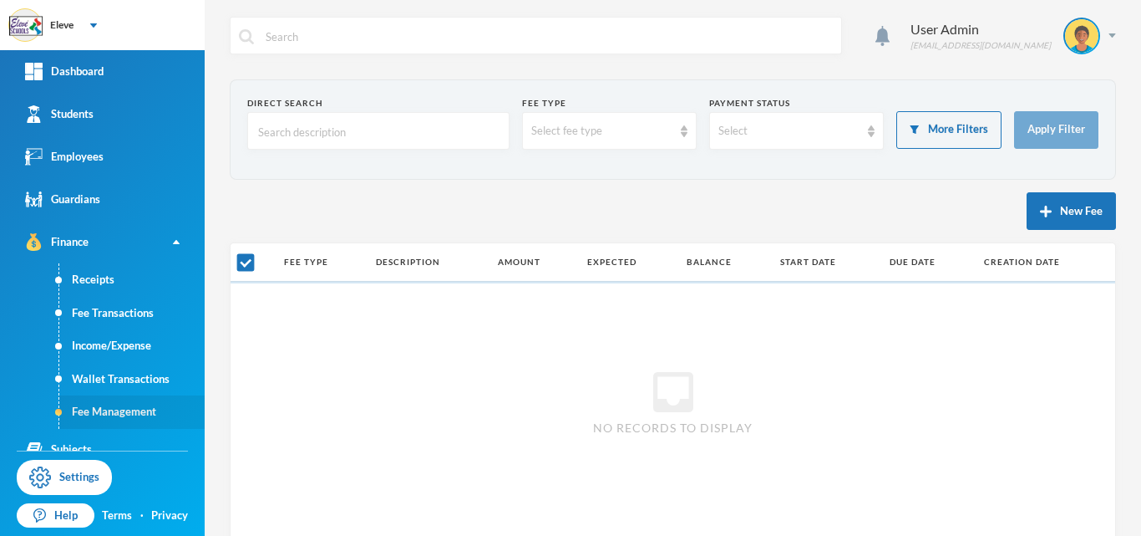
checkbox input "false"
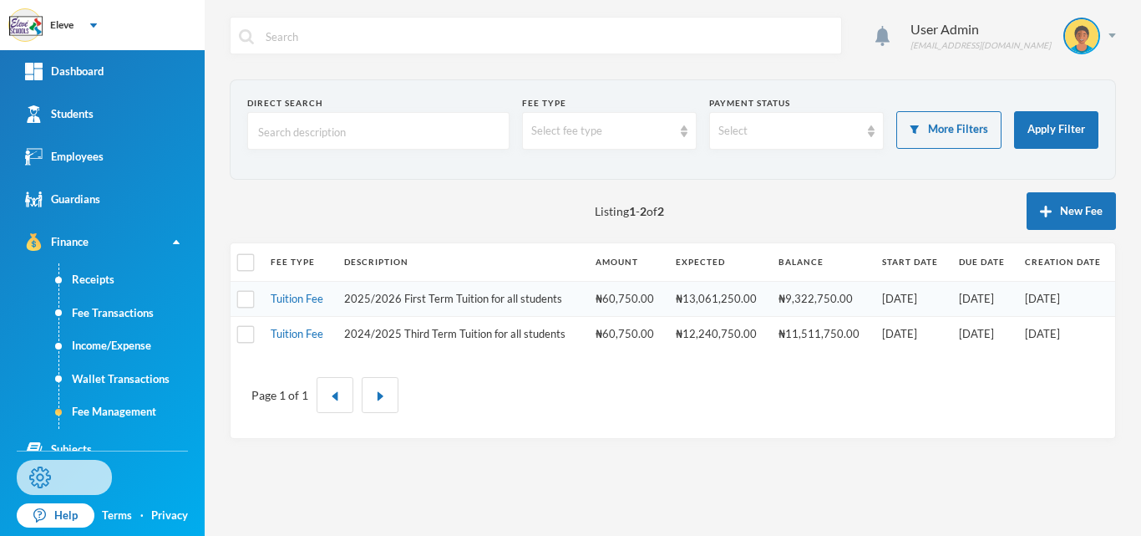
click at [63, 479] on link "Settings" at bounding box center [64, 476] width 95 height 35
